Goal: Transaction & Acquisition: Purchase product/service

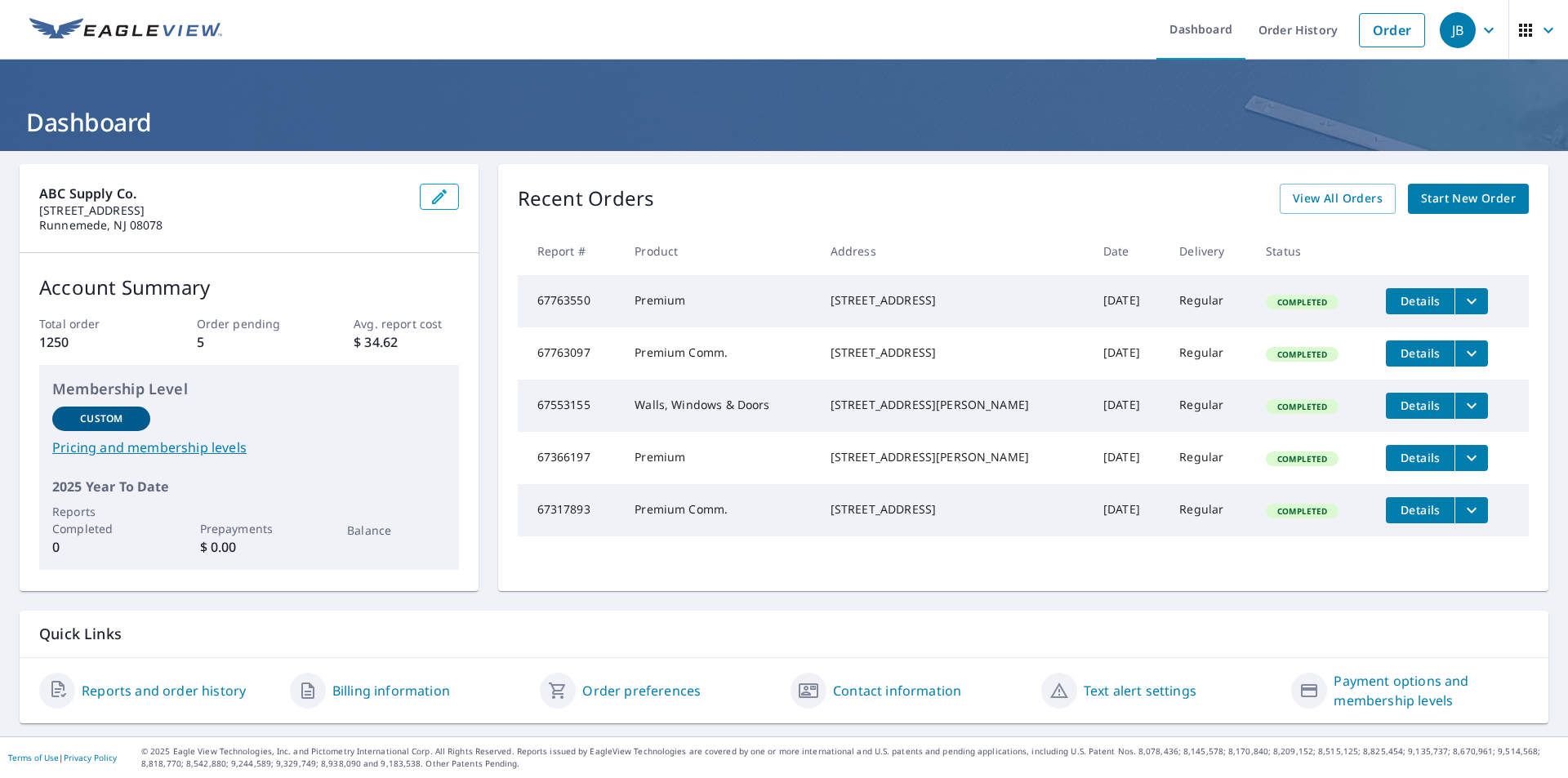
click at [1438, 200] on span "Start New Order" at bounding box center [1468, 199] width 94 height 20
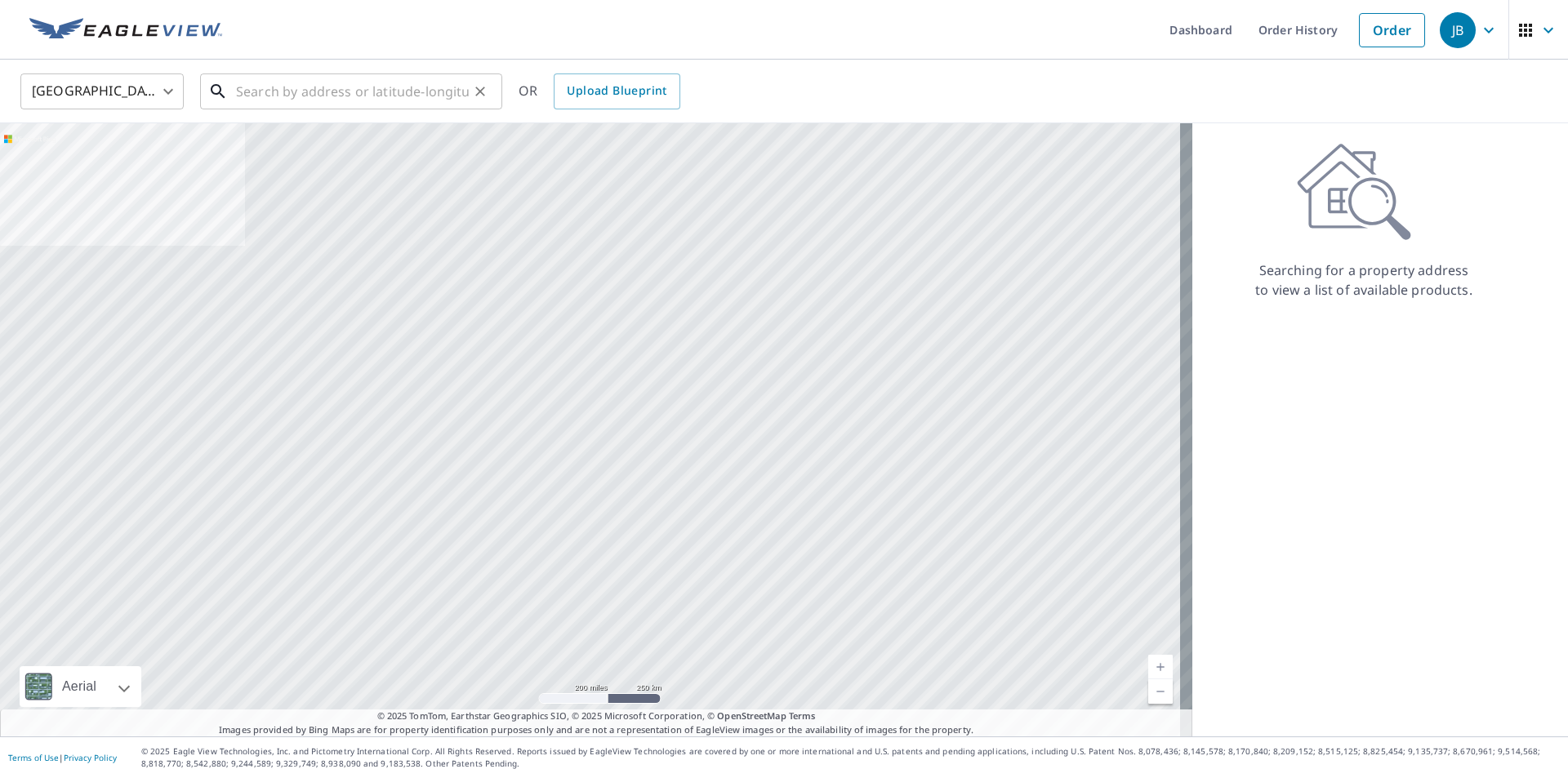
click at [379, 100] on input "text" at bounding box center [352, 91] width 233 height 46
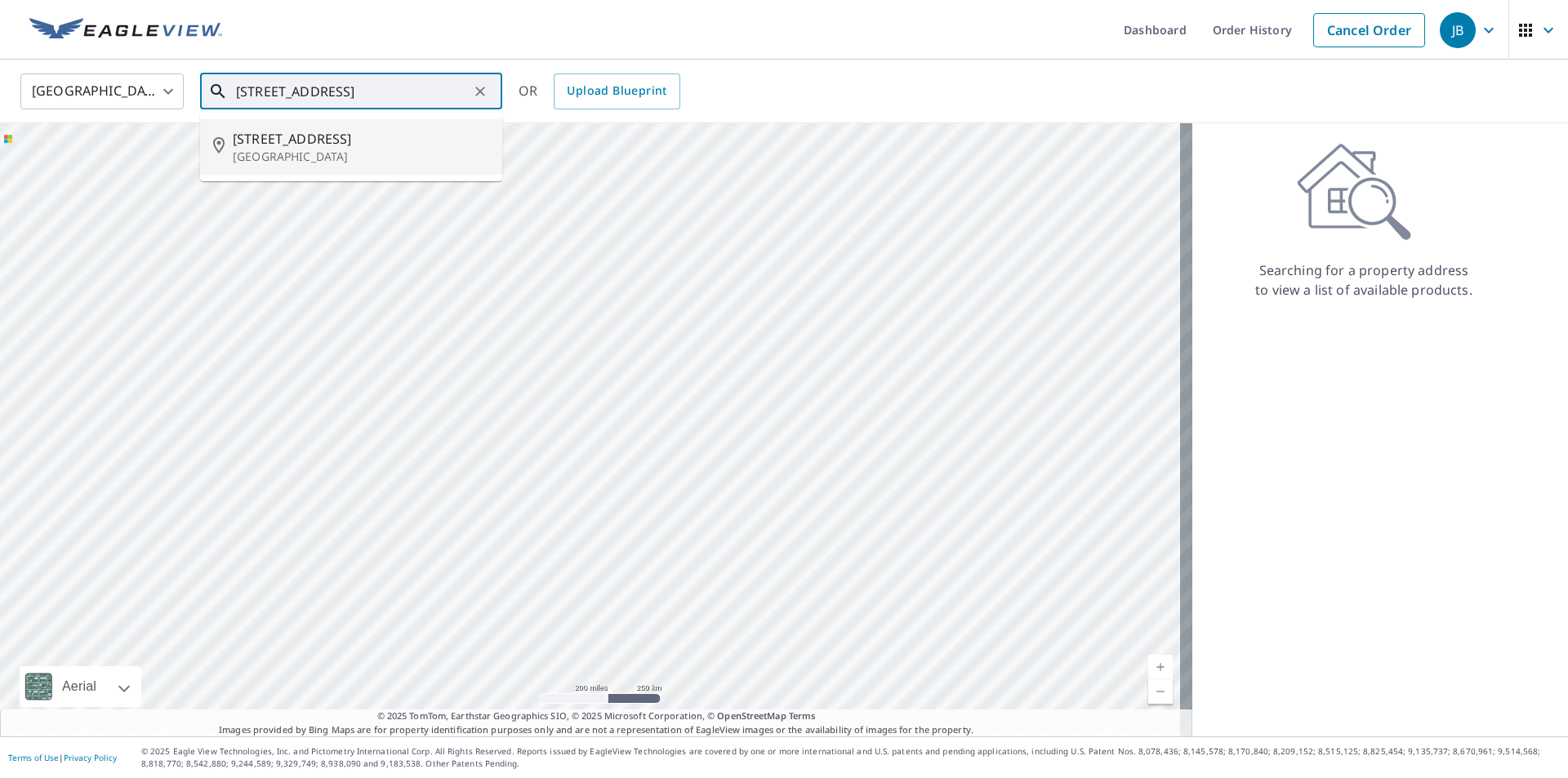
click at [321, 137] on span "[STREET_ADDRESS]" at bounding box center [360, 138] width 256 height 19
type input "[STREET_ADDRESS]"
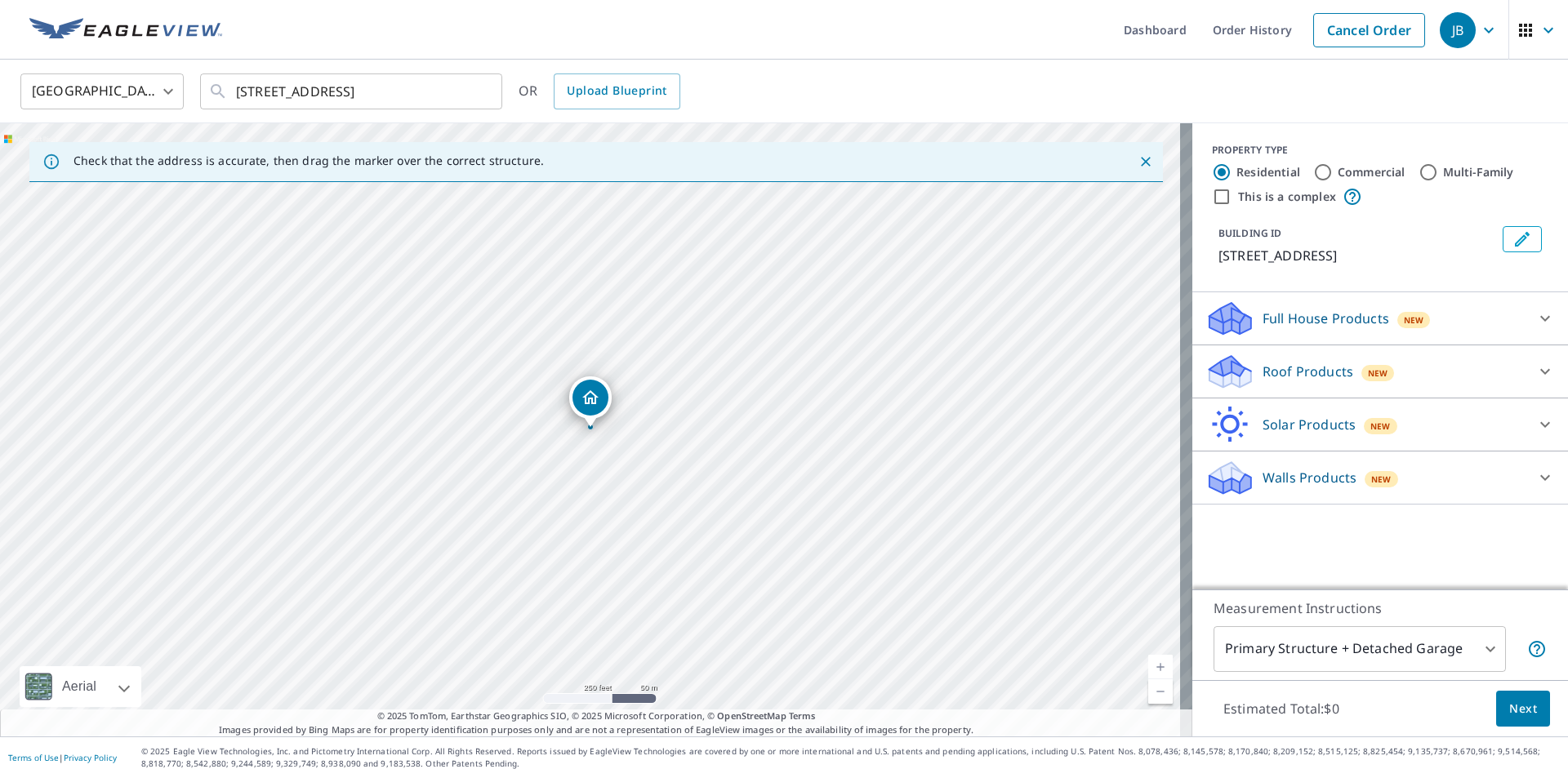
click at [1317, 377] on p "Roof Products" at bounding box center [1307, 371] width 91 height 19
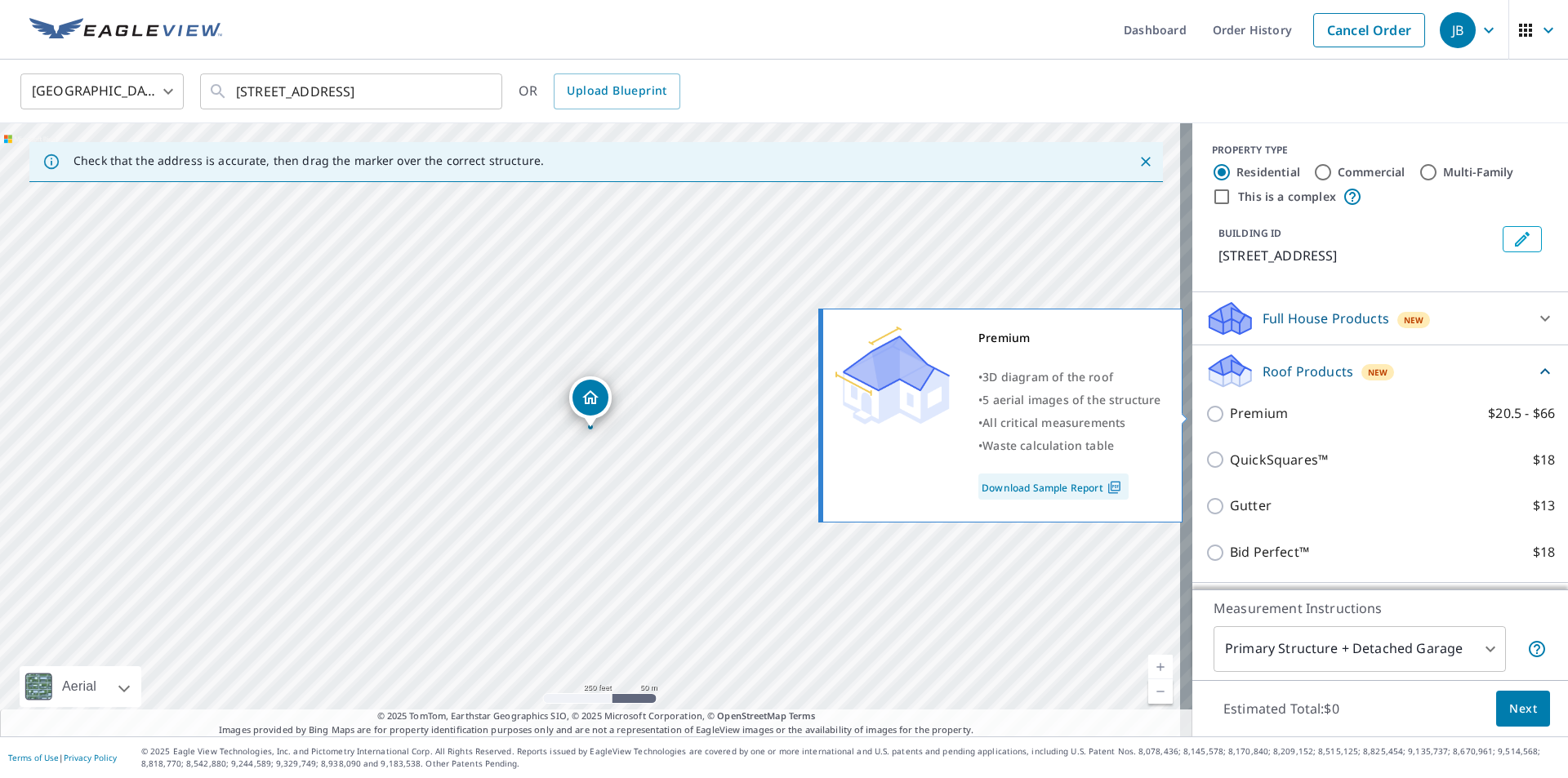
click at [1296, 422] on label "Premium $20.5 - $66" at bounding box center [1393, 413] width 325 height 20
click at [1230, 422] on input "Premium $20.5 - $66" at bounding box center [1217, 414] width 24 height 19
checkbox input "true"
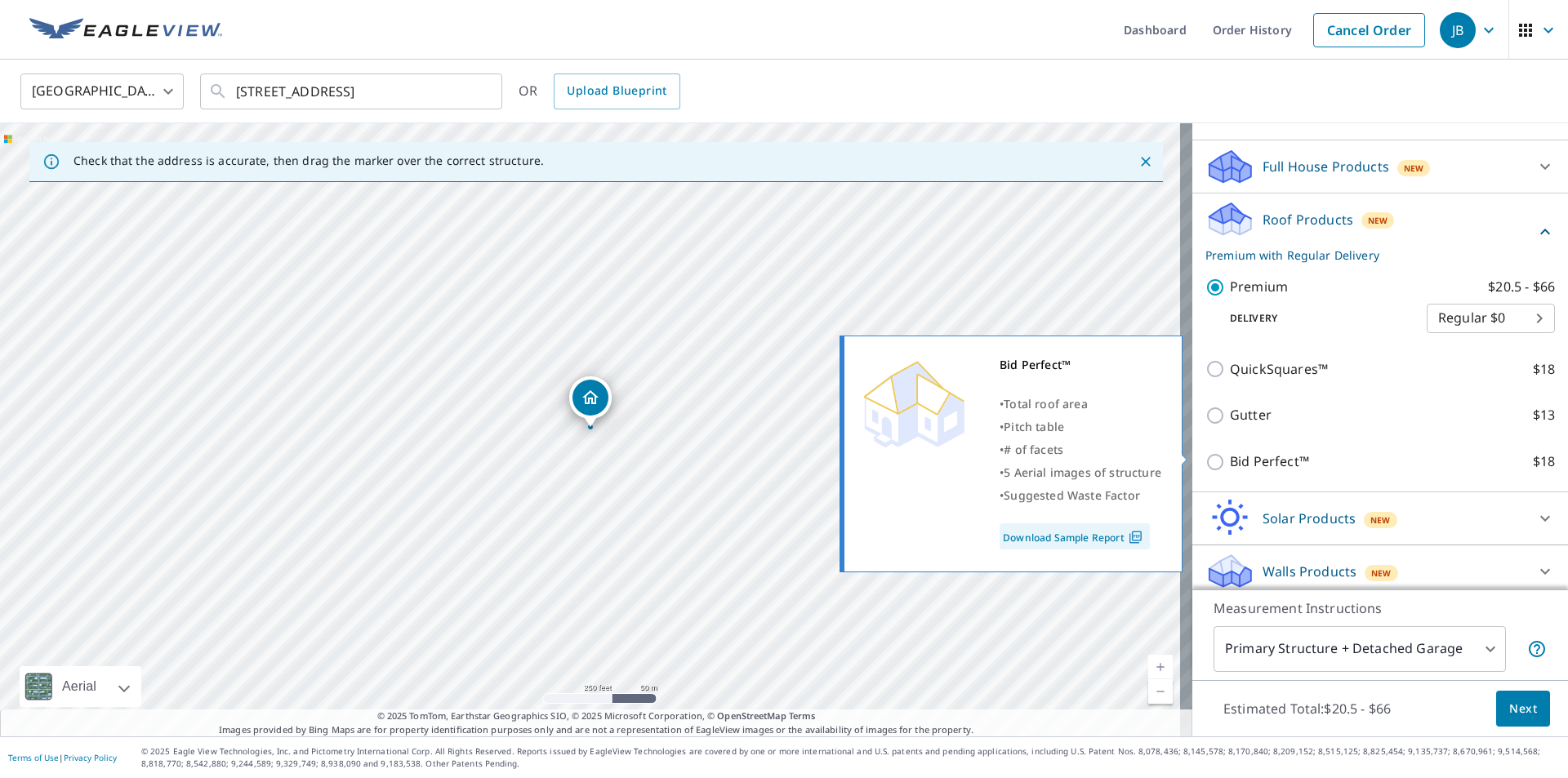
scroll to position [161, 0]
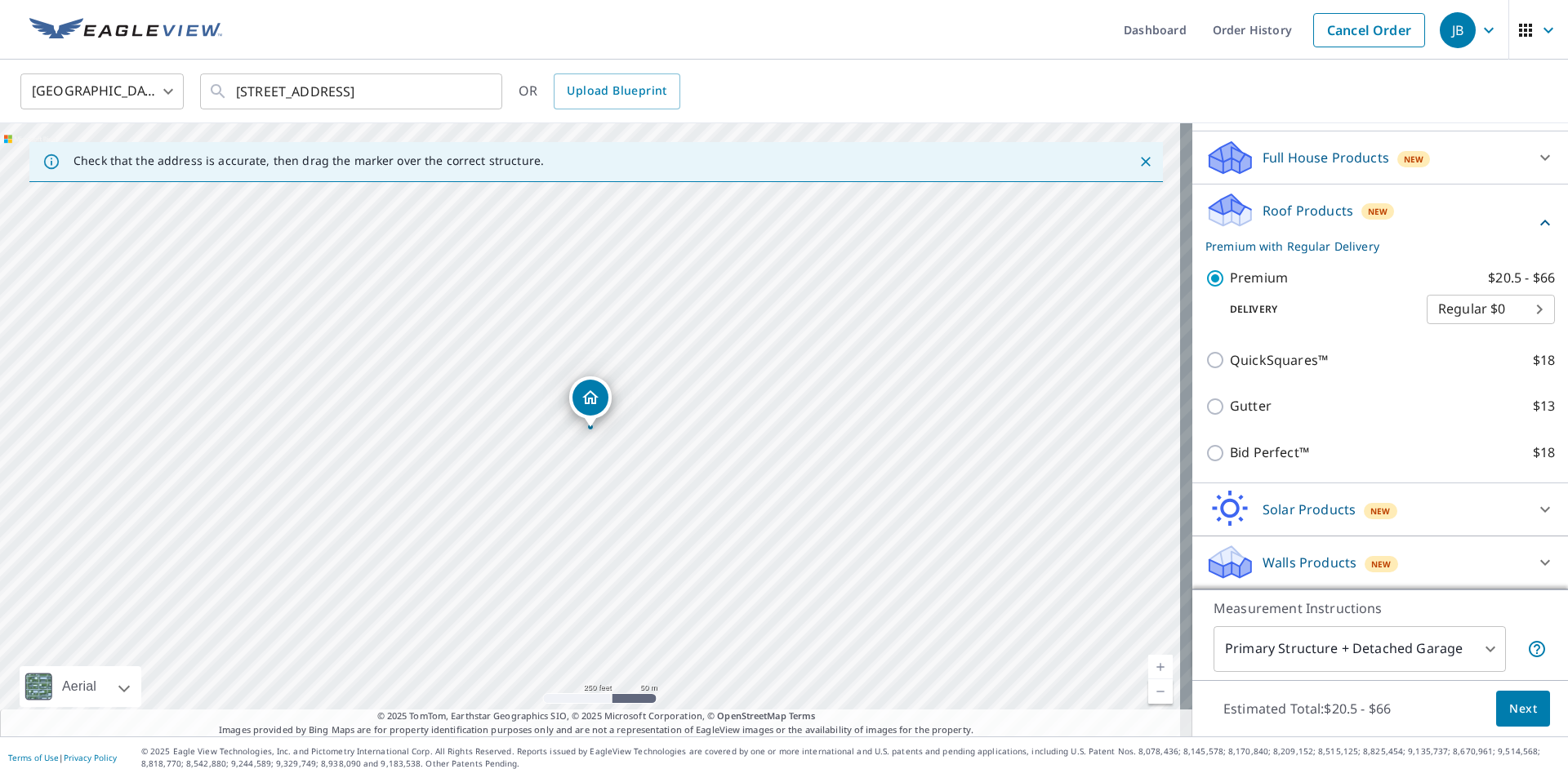
click at [1512, 703] on span "Next" at bounding box center [1522, 709] width 28 height 20
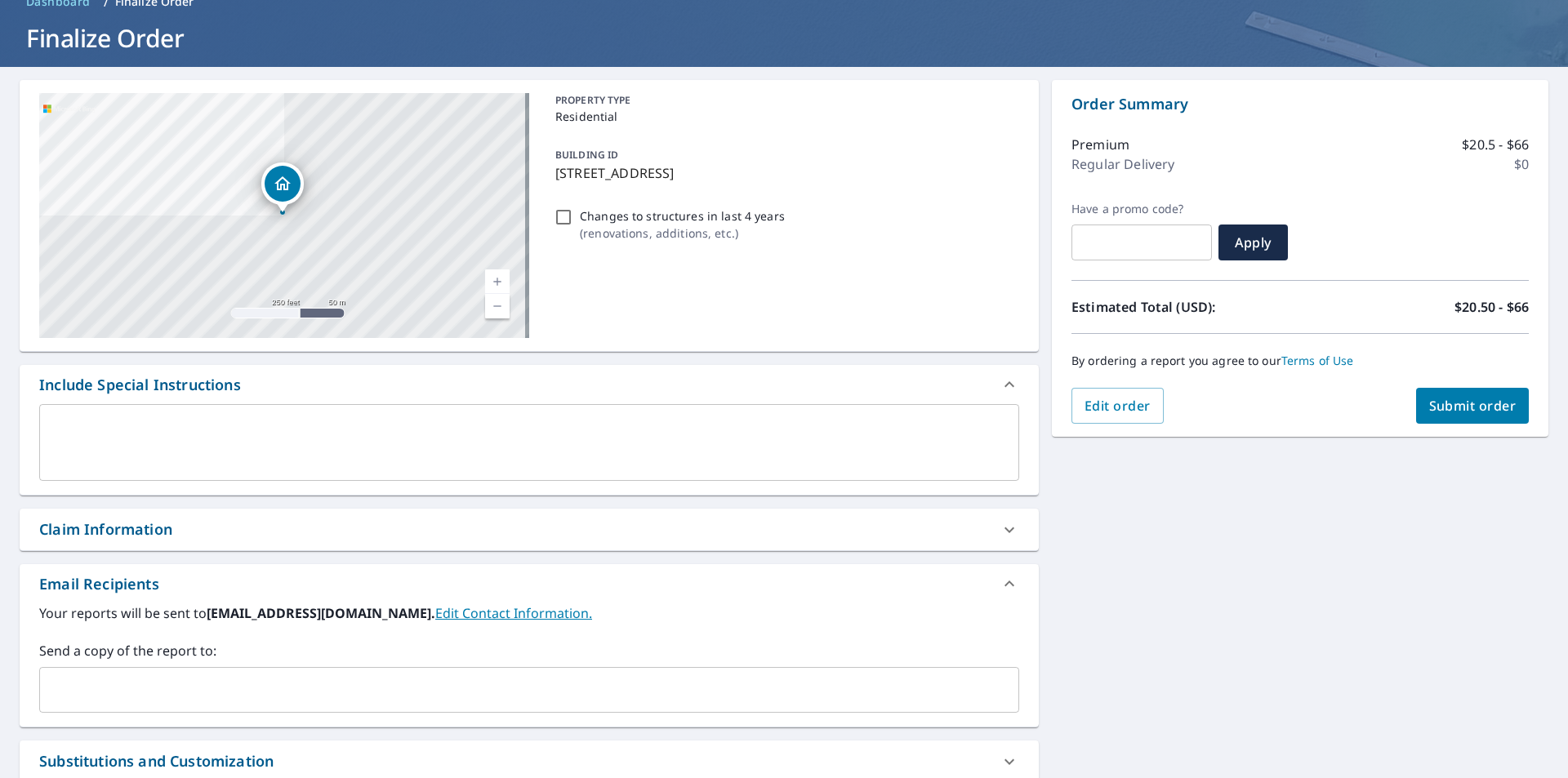
scroll to position [164, 0]
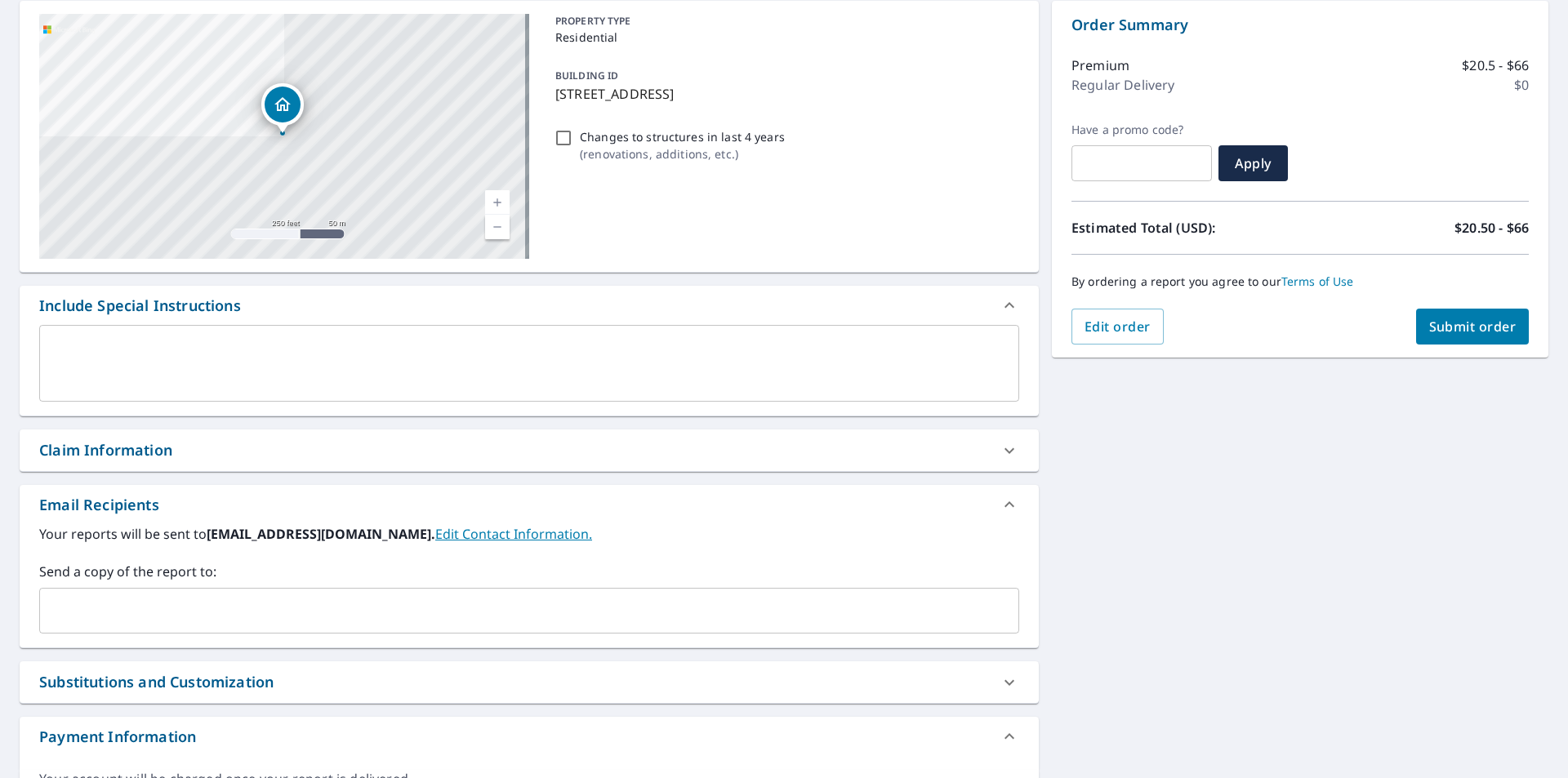
click at [143, 613] on input "text" at bounding box center [517, 611] width 941 height 31
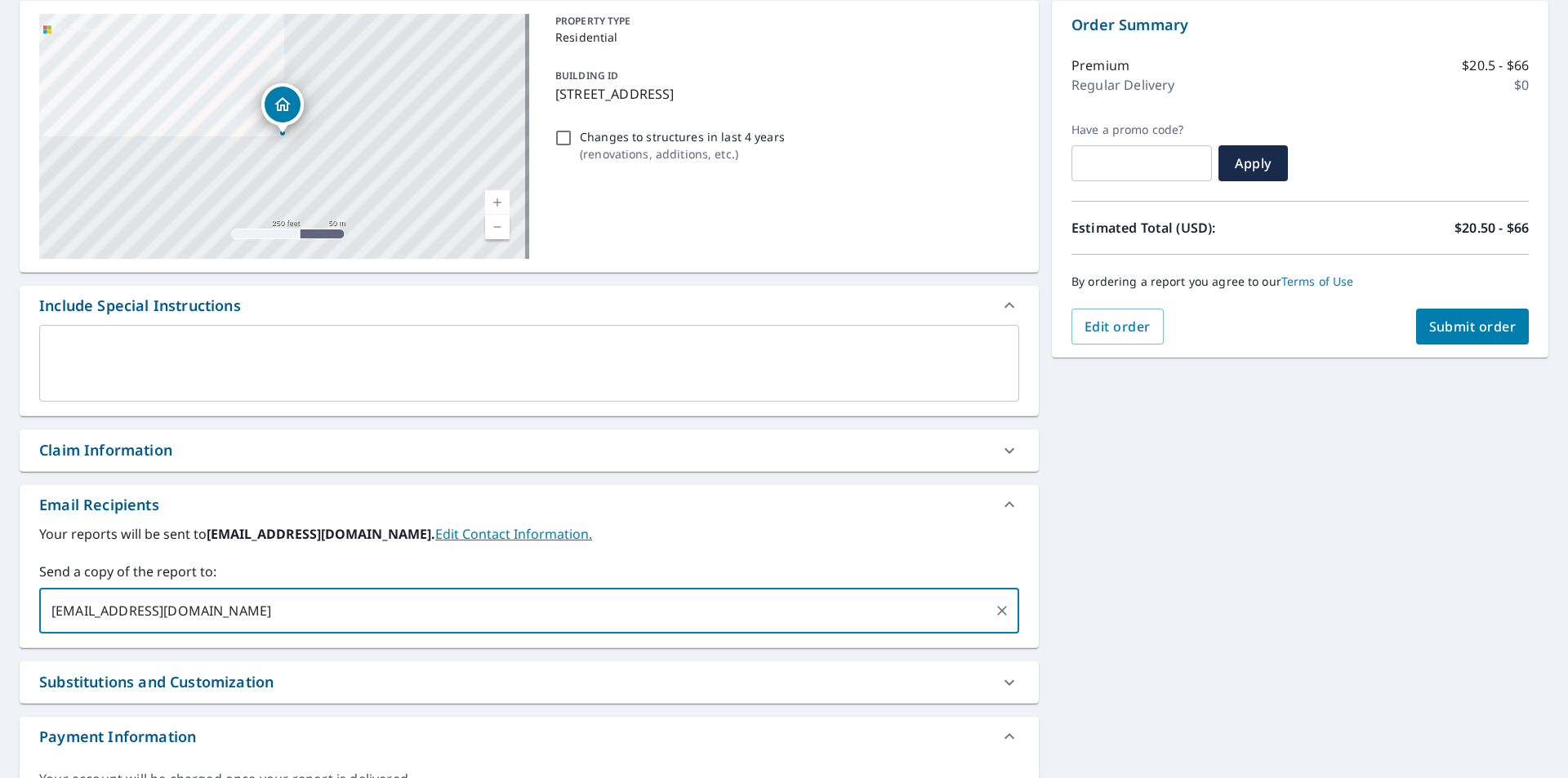
type input "[EMAIL_ADDRESS][DOMAIN_NAME]"
checkbox input "true"
type input "[EMAIL_ADDRESS][PERSON_NAME][DOMAIN_NAME]"
click at [1437, 321] on span "Submit order" at bounding box center [1473, 326] width 88 height 18
checkbox input "true"
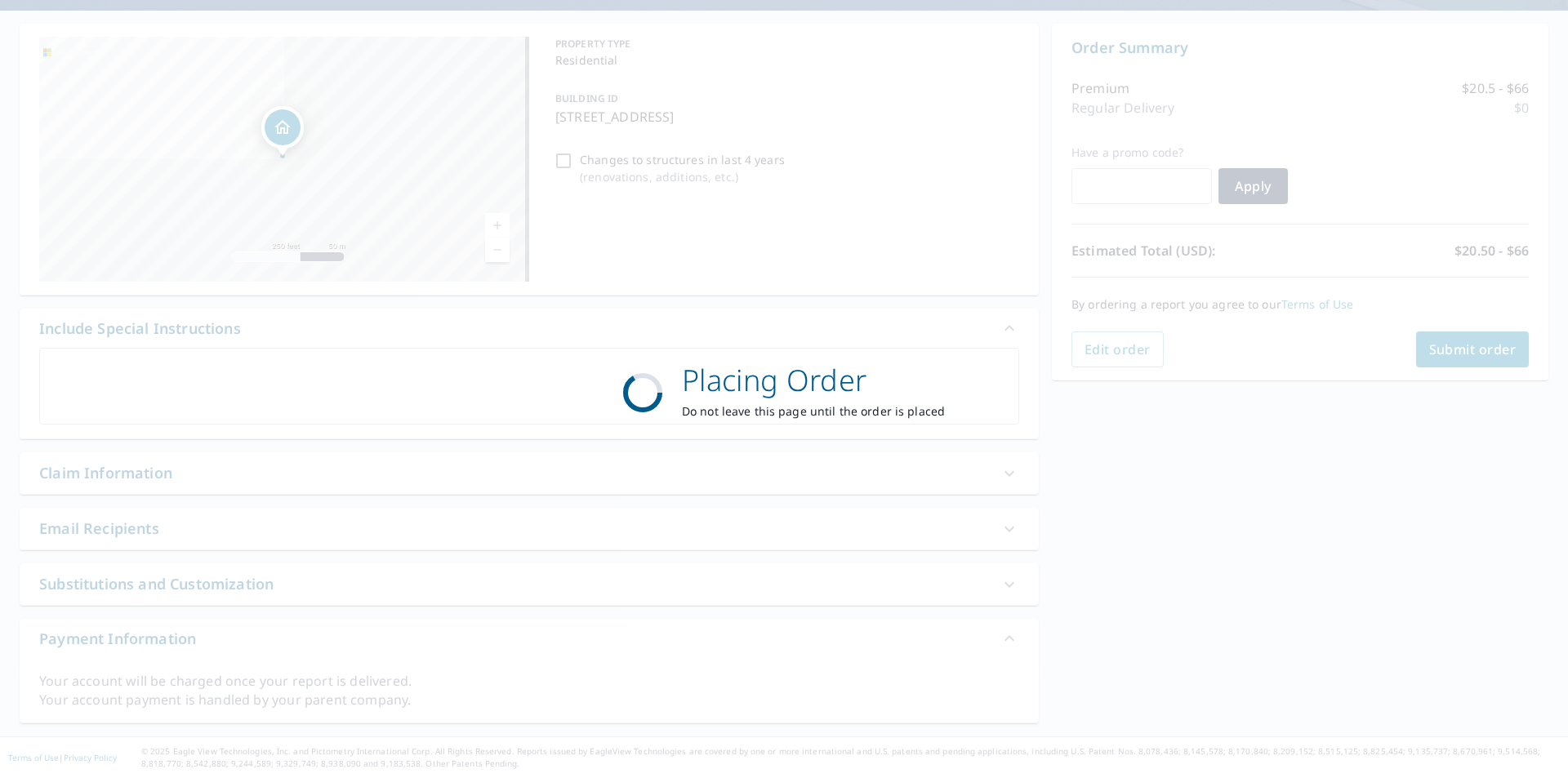
scroll to position [140, 0]
